Goal: Task Accomplishment & Management: Use online tool/utility

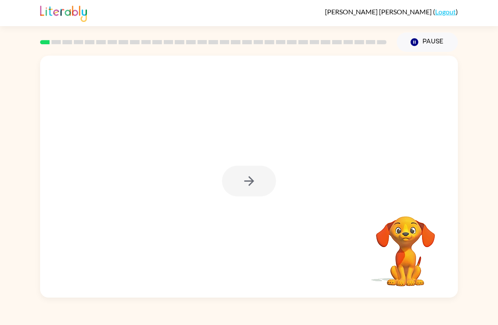
click at [261, 178] on div at bounding box center [249, 181] width 54 height 31
click at [244, 193] on div at bounding box center [249, 181] width 54 height 31
click at [257, 167] on div "Your browser must support playing .mp4 files to use Literably. Please try using…" at bounding box center [249, 177] width 418 height 242
click at [246, 171] on button "button" at bounding box center [249, 181] width 54 height 31
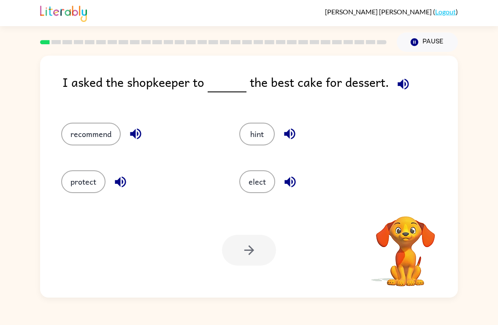
click at [410, 82] on button "button" at bounding box center [403, 84] width 22 height 22
click at [397, 88] on icon "button" at bounding box center [403, 84] width 15 height 15
click at [403, 81] on icon "button" at bounding box center [402, 83] width 11 height 11
click at [249, 190] on button "elect" at bounding box center [257, 181] width 36 height 23
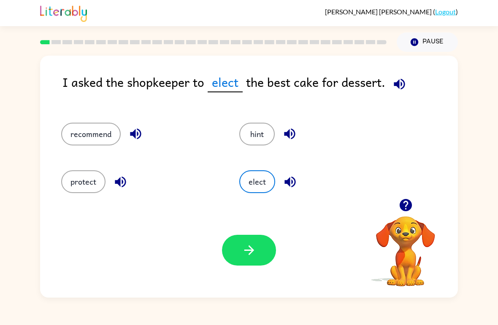
click at [400, 75] on button "button" at bounding box center [400, 84] width 22 height 22
click at [259, 253] on button "button" at bounding box center [249, 250] width 54 height 31
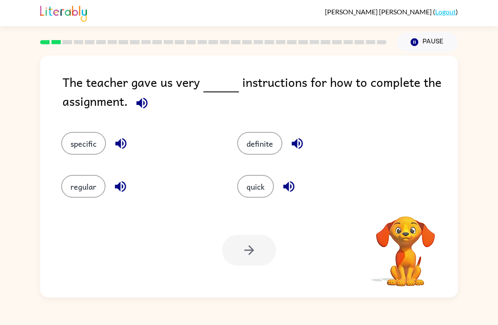
click at [141, 105] on icon "button" at bounding box center [141, 102] width 11 height 11
click at [132, 107] on button "button" at bounding box center [142, 103] width 22 height 22
click at [128, 127] on div "specific" at bounding box center [133, 137] width 176 height 43
click at [146, 105] on icon "button" at bounding box center [141, 102] width 11 height 11
click at [140, 103] on icon "button" at bounding box center [141, 102] width 11 height 11
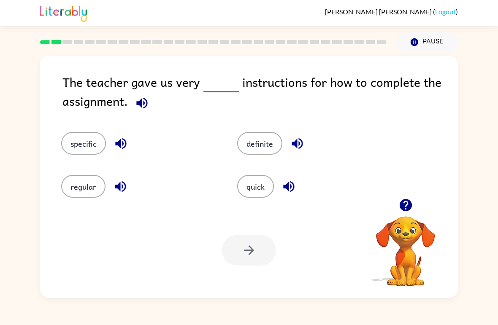
click at [265, 195] on button "quick" at bounding box center [255, 186] width 37 height 23
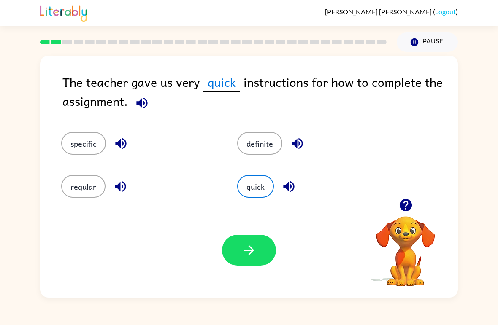
click at [246, 250] on icon "button" at bounding box center [249, 250] width 15 height 15
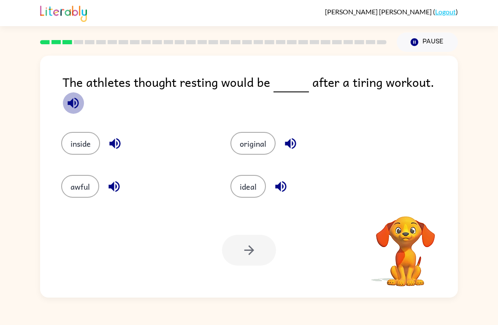
click at [84, 94] on button "button" at bounding box center [73, 103] width 22 height 22
click at [487, 16] on div "[PERSON_NAME] ( Logout )" at bounding box center [249, 13] width 498 height 26
click at [84, 92] on span at bounding box center [73, 101] width 22 height 19
click at [84, 92] on button "button" at bounding box center [73, 103] width 22 height 22
click at [81, 96] on icon "button" at bounding box center [73, 103] width 15 height 15
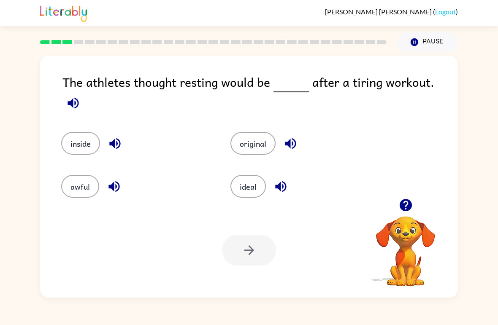
click at [78, 97] on icon "button" at bounding box center [73, 102] width 11 height 11
click at [450, 71] on div "The athletes thought resting would be after a tiring workout. inside original a…" at bounding box center [249, 177] width 418 height 242
click at [78, 97] on icon "button" at bounding box center [73, 102] width 11 height 11
click at [93, 176] on button "awful" at bounding box center [80, 186] width 38 height 23
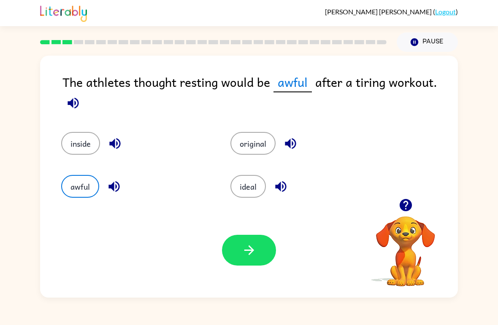
click at [254, 248] on icon "button" at bounding box center [249, 250] width 15 height 15
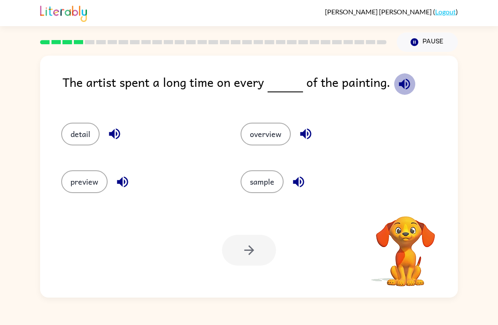
click at [399, 81] on icon "button" at bounding box center [404, 84] width 15 height 15
click at [198, 309] on div "[PERSON_NAME] ( Logout ) Pause Pause The artist spent a long time on every of t…" at bounding box center [249, 162] width 498 height 325
click at [397, 87] on icon "button" at bounding box center [404, 84] width 15 height 15
click at [76, 124] on button "detail" at bounding box center [80, 134] width 38 height 23
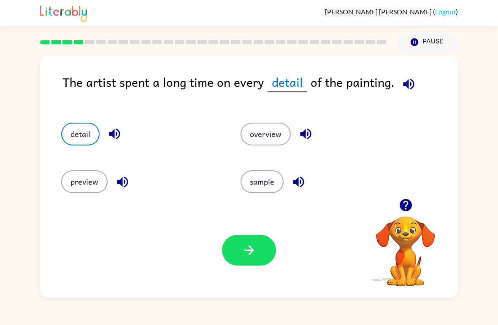
click at [242, 276] on div "Your browser must support playing .mp4 files to use Literably. Please try using…" at bounding box center [249, 250] width 418 height 95
click at [243, 257] on icon "button" at bounding box center [249, 250] width 15 height 15
click at [89, 137] on button "detail" at bounding box center [80, 134] width 38 height 23
click at [254, 254] on div at bounding box center [249, 250] width 54 height 31
click at [78, 134] on button "detail" at bounding box center [80, 134] width 38 height 23
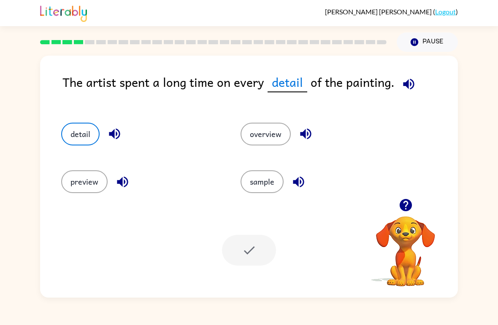
click at [101, 167] on div "preview" at bounding box center [134, 178] width 179 height 48
click at [246, 265] on div at bounding box center [249, 250] width 54 height 31
click at [247, 267] on div "Your browser must support playing .mp4 files to use Literably. Please try using…" at bounding box center [249, 250] width 418 height 95
click at [414, 72] on div "The artist spent a long time on every detail of the painting. detail overview p…" at bounding box center [249, 177] width 418 height 242
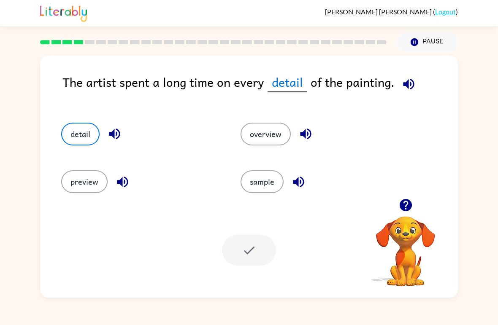
click at [431, 44] on button "Pause Pause" at bounding box center [427, 41] width 61 height 19
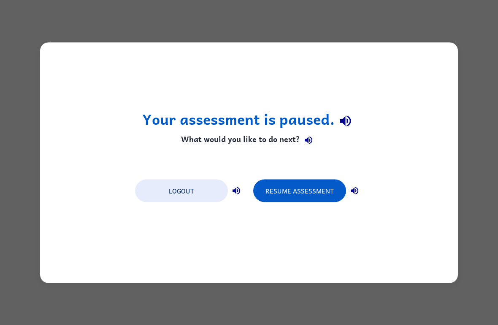
click at [457, 68] on div "Your assessment is paused. What would you like to do next? Logout Resume Assess…" at bounding box center [249, 162] width 418 height 241
click at [481, 62] on div "Your assessment is paused. What would you like to do next? Logout Resume Assess…" at bounding box center [249, 162] width 498 height 325
click at [321, 194] on button "Resume Assessment" at bounding box center [299, 190] width 93 height 23
click at [317, 191] on button "Resume Assessment" at bounding box center [299, 190] width 93 height 23
click at [319, 191] on button "Resume Assessment" at bounding box center [299, 190] width 93 height 23
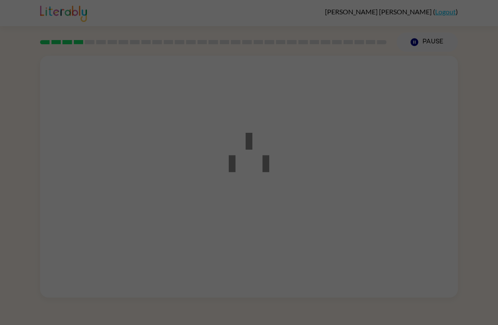
click at [319, 191] on div at bounding box center [249, 162] width 498 height 325
click at [317, 196] on div at bounding box center [249, 162] width 498 height 325
click at [311, 188] on div at bounding box center [249, 162] width 498 height 325
click at [297, 185] on div at bounding box center [249, 162] width 498 height 325
click at [268, 157] on rect at bounding box center [265, 148] width 7 height 17
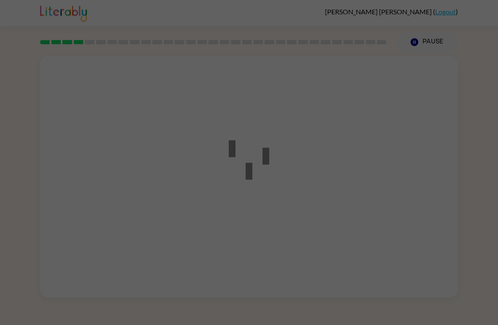
click at [295, 135] on div at bounding box center [249, 162] width 498 height 325
click at [375, 255] on div at bounding box center [249, 162] width 498 height 325
click at [354, 246] on div at bounding box center [249, 162] width 498 height 325
click at [376, 174] on div at bounding box center [249, 162] width 498 height 325
click at [47, 270] on div at bounding box center [249, 162] width 498 height 325
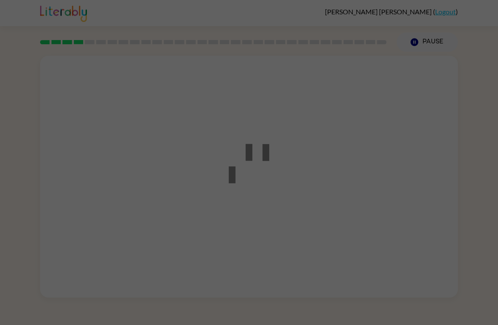
click at [47, 270] on div at bounding box center [249, 162] width 498 height 325
click at [192, 173] on div at bounding box center [249, 162] width 498 height 325
click at [182, 170] on div at bounding box center [249, 162] width 498 height 325
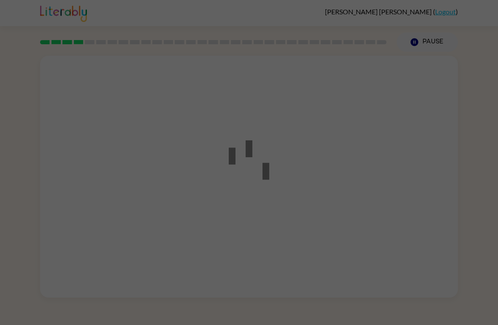
click at [181, 151] on div at bounding box center [249, 162] width 498 height 325
click at [179, 153] on div at bounding box center [249, 162] width 498 height 325
click at [203, 154] on div at bounding box center [249, 162] width 498 height 325
